Goal: Find specific page/section: Find specific page/section

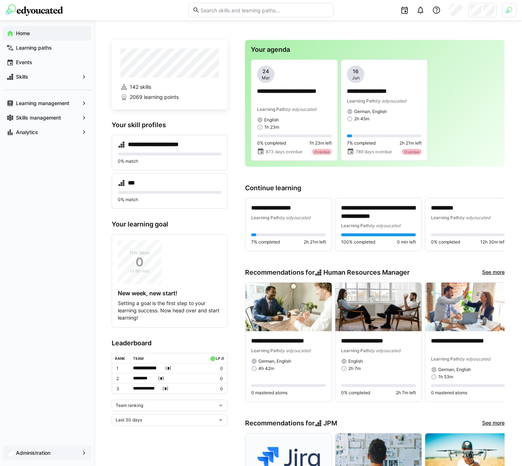
click at [41, 449] on div "Administration" at bounding box center [47, 453] width 88 height 15
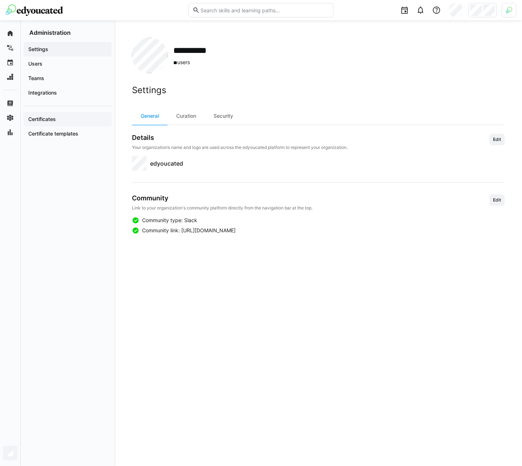
click at [71, 123] on span "Certificates" at bounding box center [67, 119] width 81 height 7
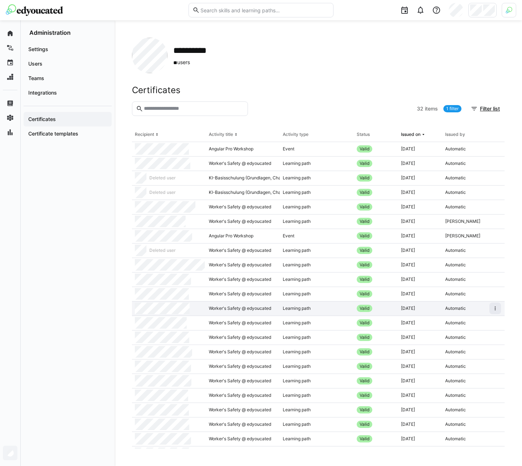
scroll to position [157, 0]
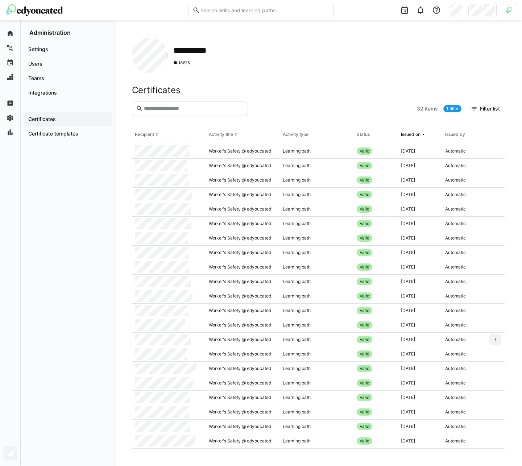
click at [272, 53] on div "**********" at bounding box center [318, 56] width 373 height 36
click at [294, 133] on div "Activity type" at bounding box center [296, 135] width 26 height 6
click at [235, 136] on eds-icon at bounding box center [236, 135] width 6 height 6
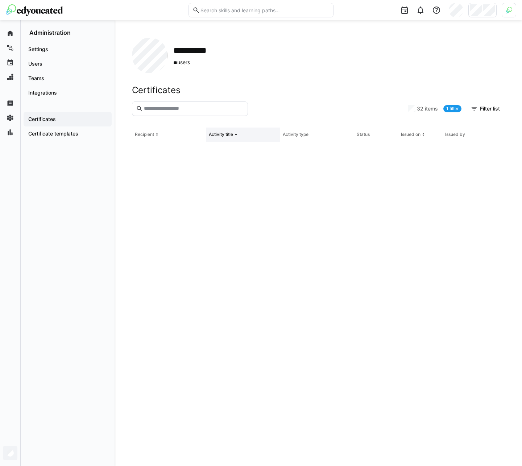
scroll to position [0, 0]
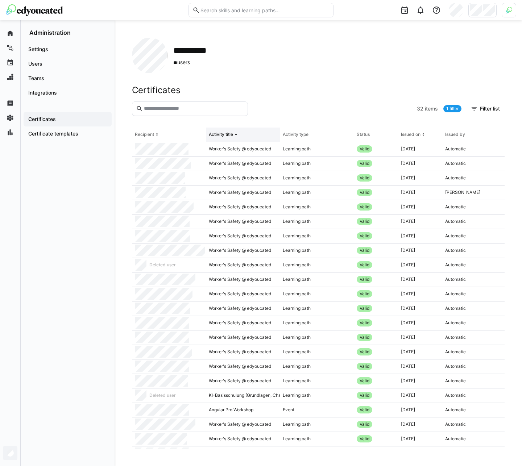
click at [249, 136] on th "Activity title" at bounding box center [243, 135] width 74 height 15
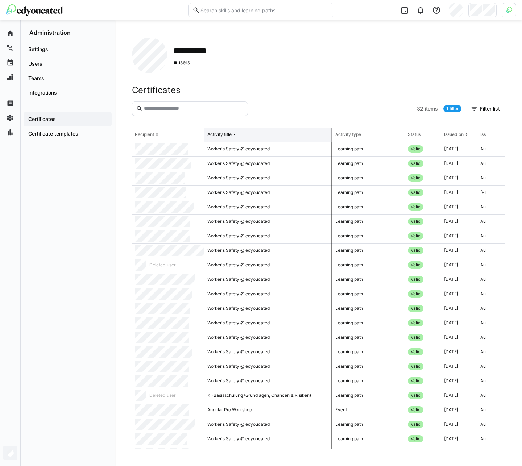
drag, startPoint x: 279, startPoint y: 134, endPoint x: 333, endPoint y: 136, distance: 53.3
click at [333, 136] on th "Activity title" at bounding box center [269, 135] width 128 height 15
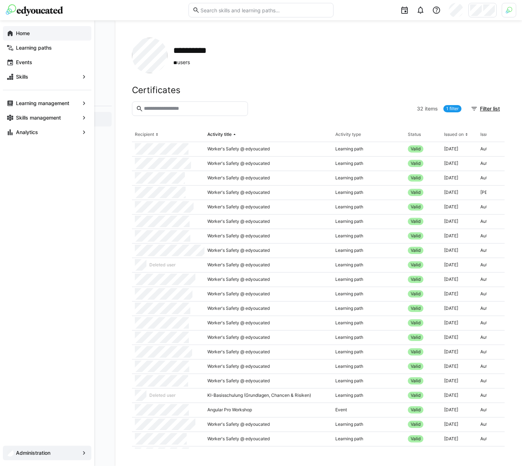
click at [14, 34] on div "Home" at bounding box center [47, 33] width 88 height 15
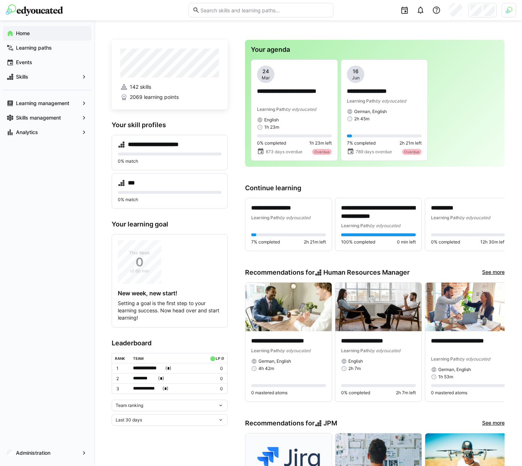
click at [27, 311] on div "Home Learning paths Events Skills Learning management Skills management Analyti…" at bounding box center [47, 243] width 94 height 446
